Goal: Navigation & Orientation: Find specific page/section

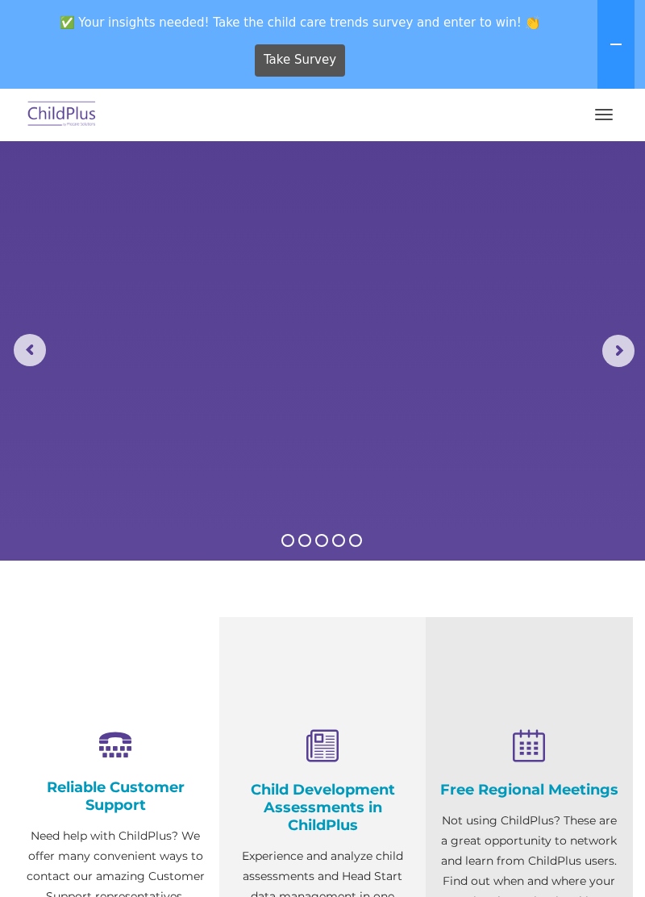
select select "MEDIUM"
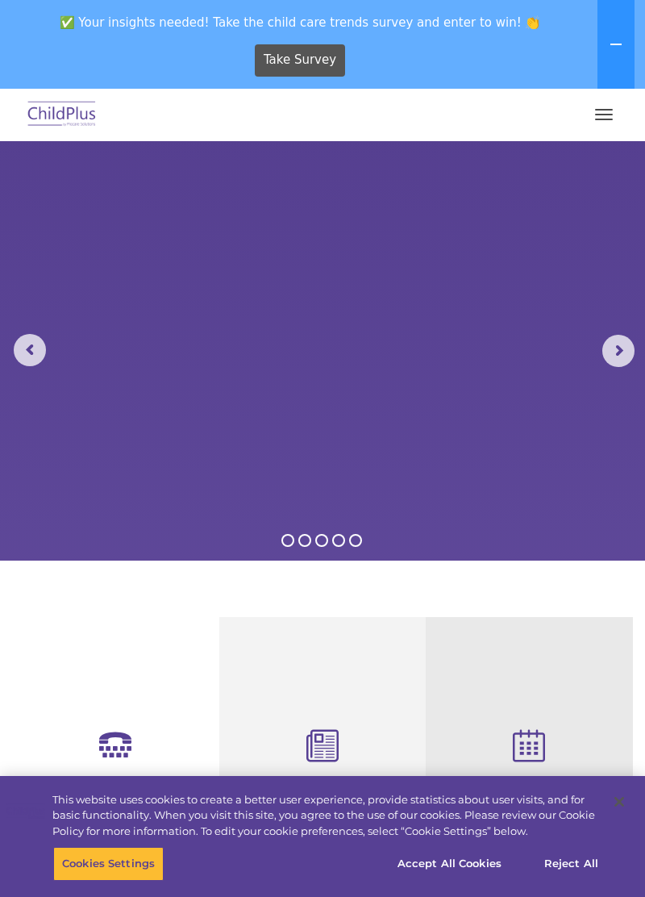
click at [610, 119] on span "button" at bounding box center [604, 120] width 18 height 2
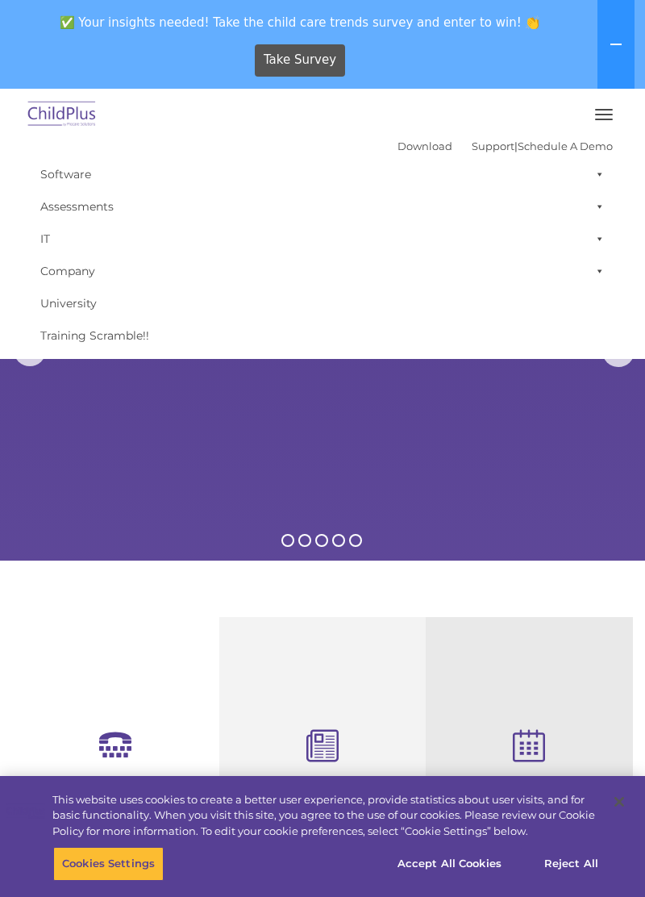
click at [479, 449] on rs-slides "Learn More Request a Demo The Future of ChildPlus is Here! Boost your productiv…" at bounding box center [322, 350] width 645 height 419
click at [473, 440] on rs-slides "Learn More Request a Demo The Future of ChildPlus is Here! Boost your productiv…" at bounding box center [322, 350] width 645 height 419
click at [468, 449] on rs-slides "Learn More Request a Demo The Future of ChildPlus is Here! Boost your productiv…" at bounding box center [322, 350] width 645 height 419
click at [463, 438] on rs-slides "Learn More Request a Demo The Future of ChildPlus is Here! Boost your productiv…" at bounding box center [322, 350] width 645 height 419
click at [461, 428] on rs-slides "Learn More Request a Demo The Future of ChildPlus is Here! Boost your productiv…" at bounding box center [322, 350] width 645 height 419
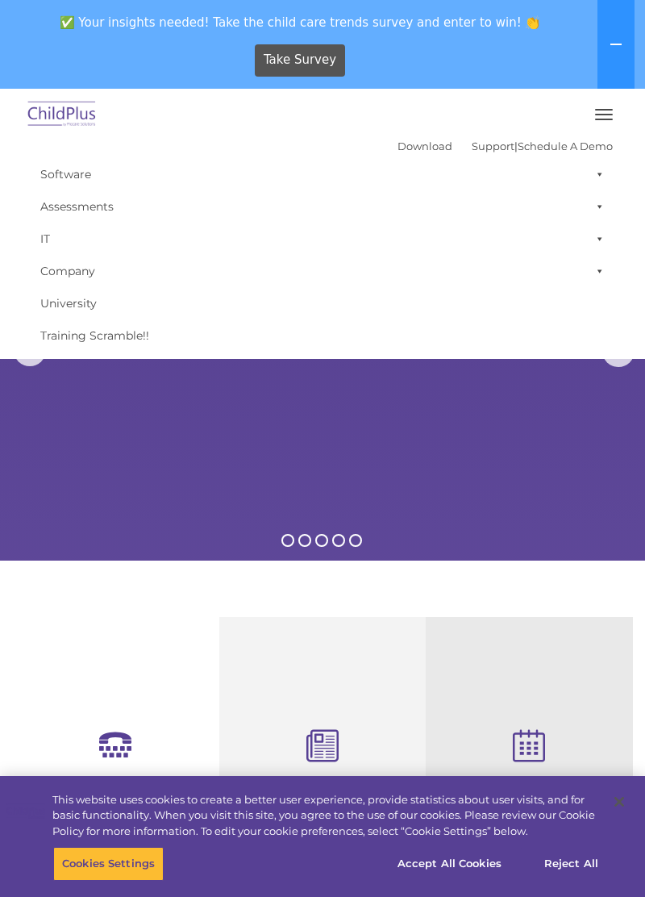
click at [453, 426] on rs-slides "Learn More Request a Demo The Future of ChildPlus is Here! Boost your productiv…" at bounding box center [322, 350] width 645 height 419
click at [453, 423] on rs-slides "Learn More Request a Demo The Future of ChildPlus is Here! Boost your productiv…" at bounding box center [322, 350] width 645 height 419
click at [452, 421] on rs-slides "Learn More Request a Demo The Future of ChildPlus is Here! Boost your productiv…" at bounding box center [322, 350] width 645 height 419
click at [452, 423] on rs-slides "Learn More Request a Demo The Future of ChildPlus is Here! Boost your productiv…" at bounding box center [322, 350] width 645 height 419
click at [450, 425] on rs-slides "Learn More Request a Demo The Future of ChildPlus is Here! Boost your productiv…" at bounding box center [322, 350] width 645 height 419
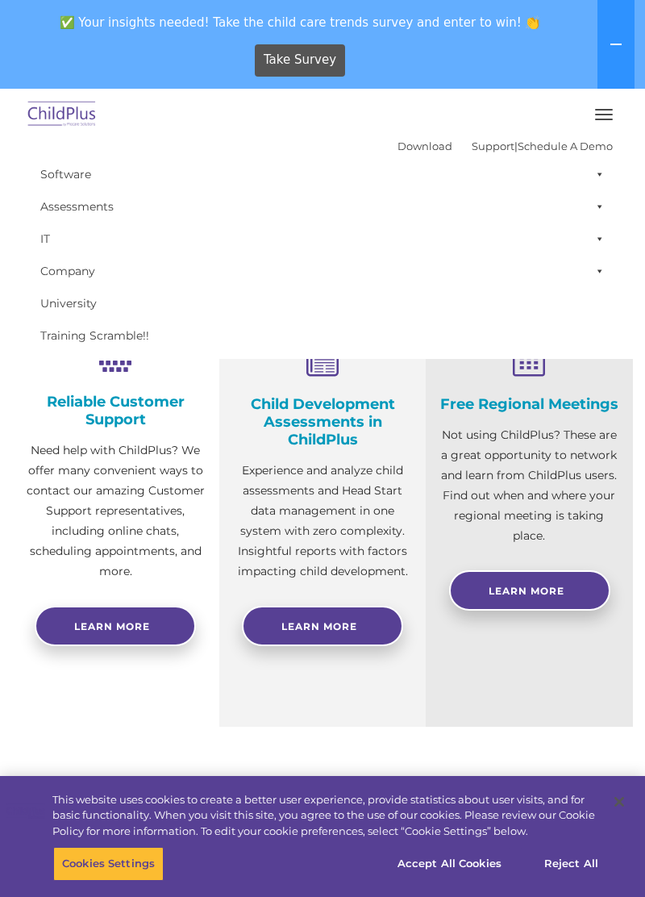
scroll to position [399, 0]
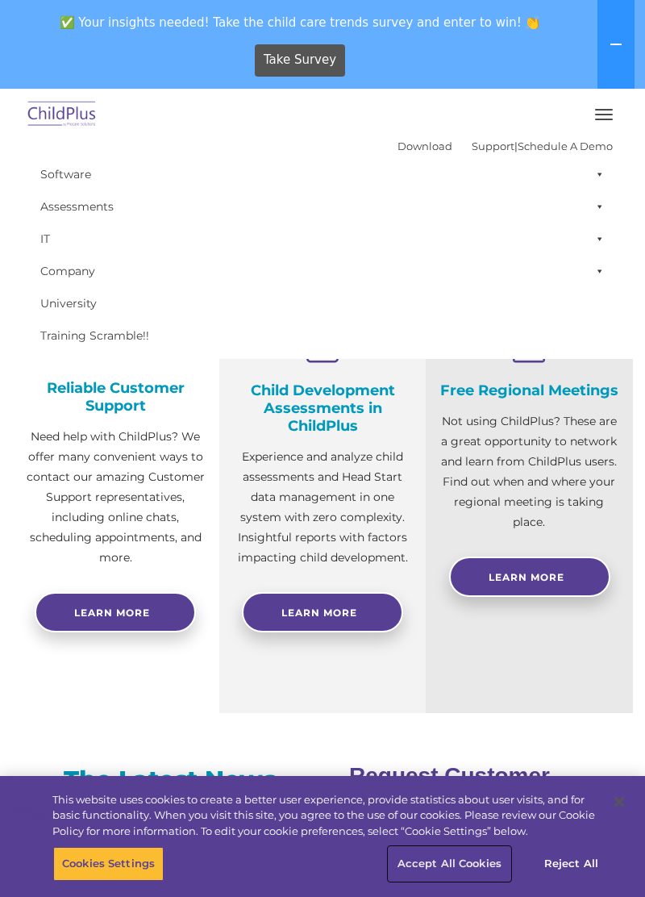
click at [461, 881] on button "Accept All Cookies" at bounding box center [450, 864] width 122 height 34
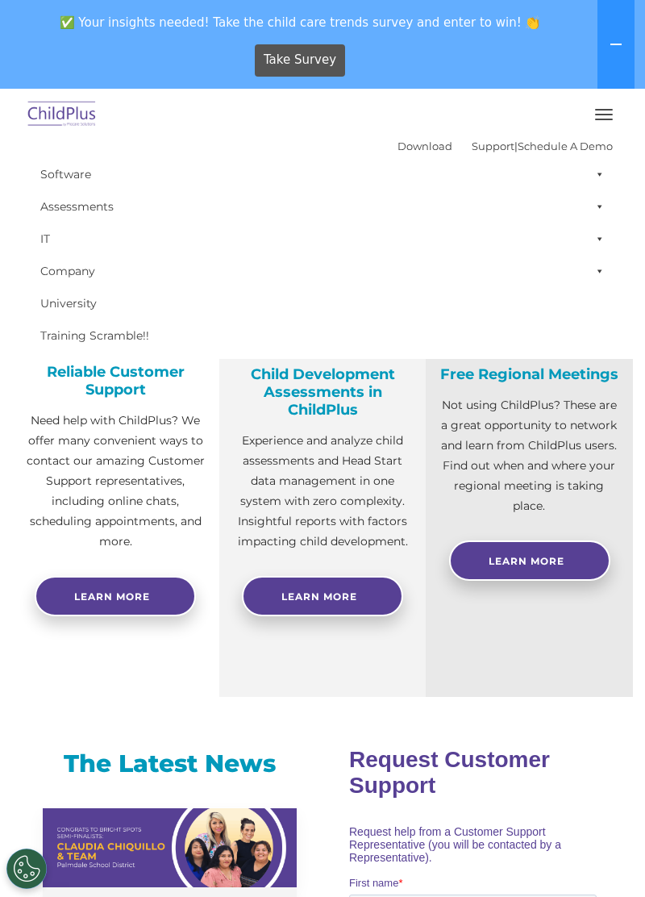
scroll to position [0, 0]
